Goal: Find specific page/section: Find specific page/section

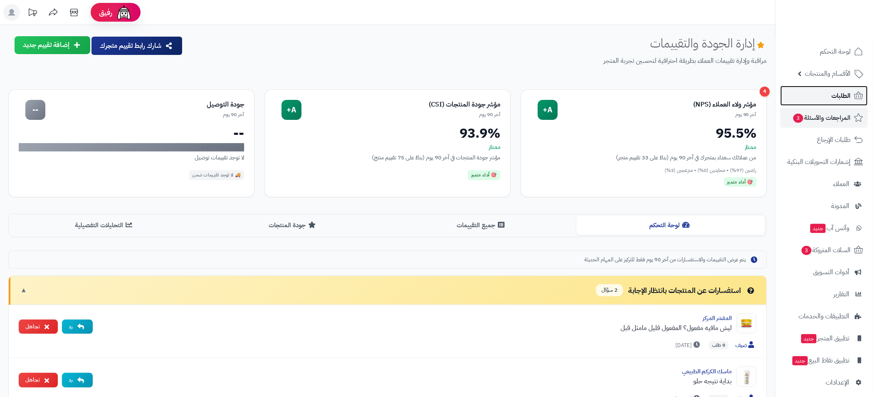
click at [819, 97] on link "الطلبات" at bounding box center [823, 96] width 87 height 20
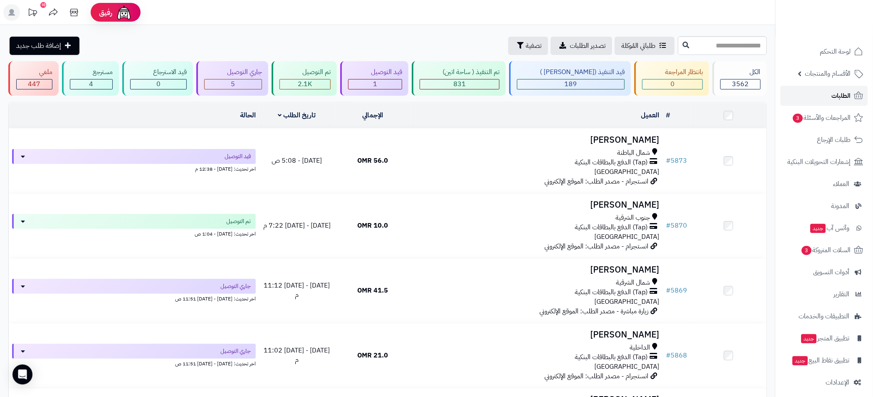
click at [829, 91] on link "الطلبات" at bounding box center [823, 96] width 87 height 20
